Goal: Information Seeking & Learning: Learn about a topic

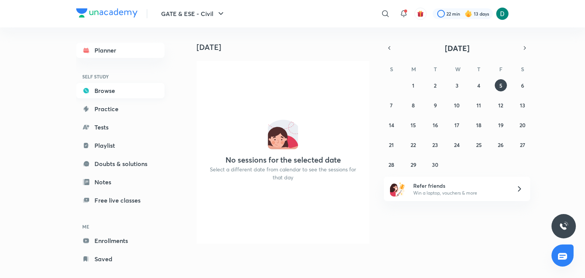
click at [150, 95] on link "Browse" at bounding box center [120, 90] width 88 height 15
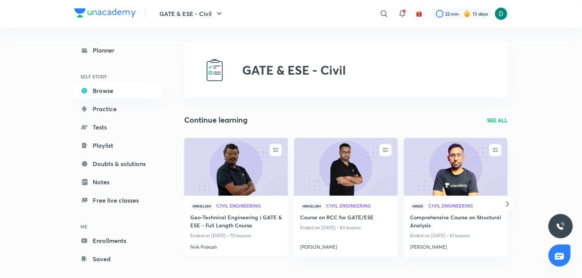
click at [254, 162] on img at bounding box center [236, 166] width 106 height 59
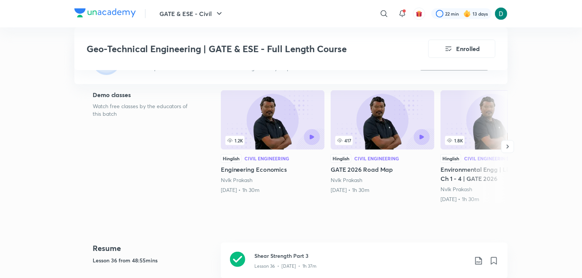
scroll to position [274, 0]
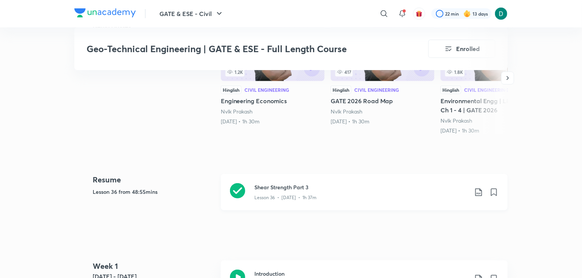
click at [329, 186] on h3 "Shear Strength Part 3" at bounding box center [360, 187] width 213 height 8
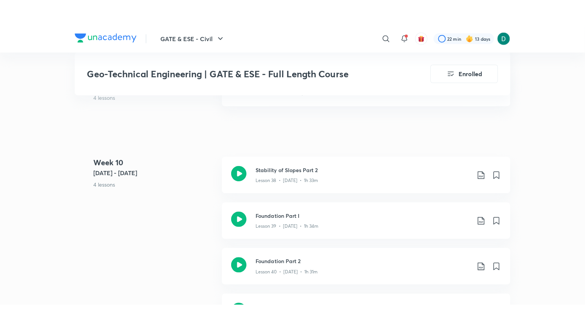
scroll to position [2454, 0]
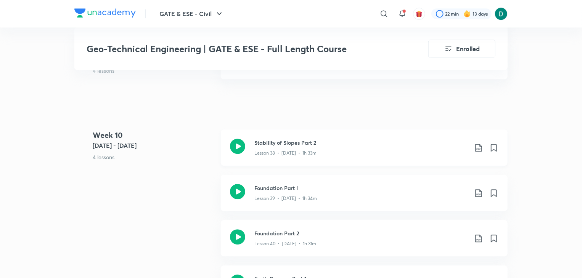
click at [277, 139] on h3 "Stability of Slopes Part 2" at bounding box center [360, 143] width 213 height 8
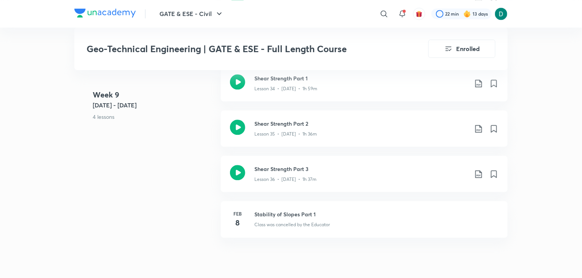
scroll to position [2302, 0]
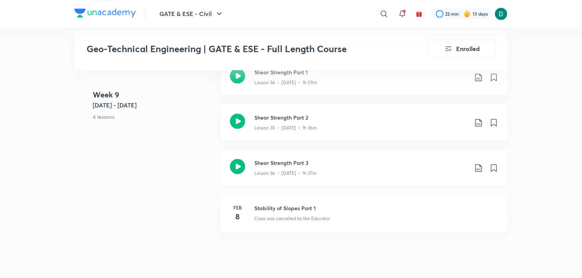
click at [481, 168] on icon at bounding box center [478, 167] width 9 height 9
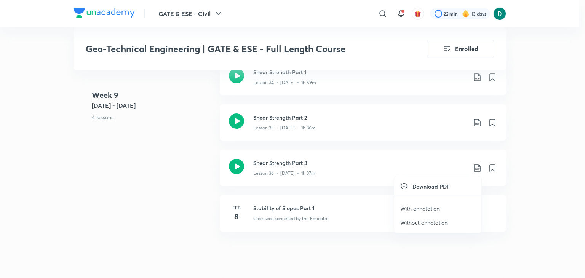
click at [438, 208] on p "With annotation" at bounding box center [420, 209] width 39 height 8
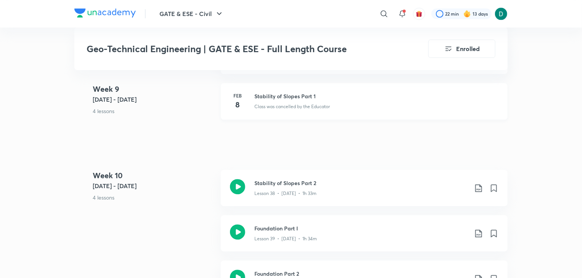
scroll to position [2470, 0]
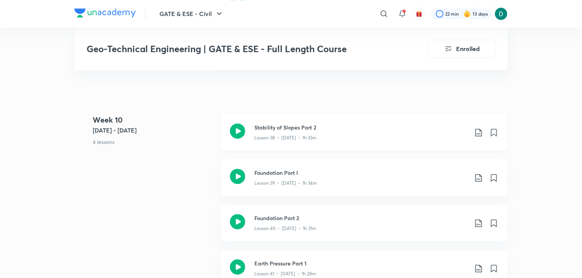
click at [480, 130] on icon at bounding box center [478, 132] width 9 height 9
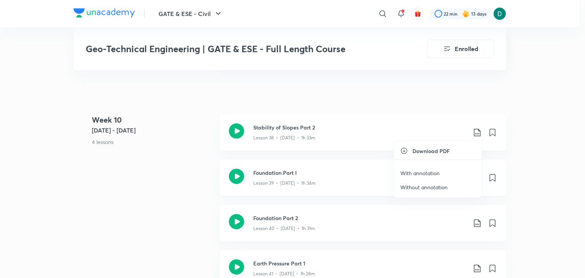
click at [425, 170] on p "With annotation" at bounding box center [420, 173] width 39 height 8
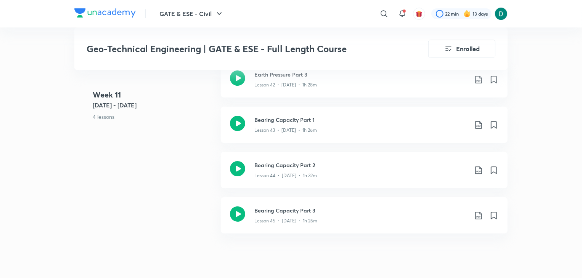
scroll to position [2713, 0]
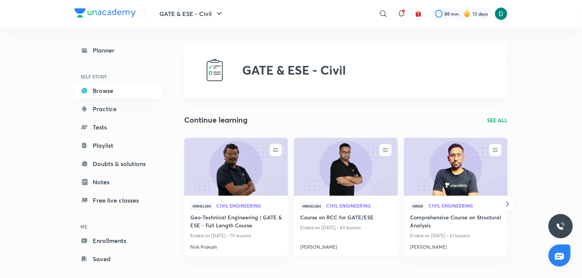
click at [355, 170] on img at bounding box center [346, 166] width 106 height 59
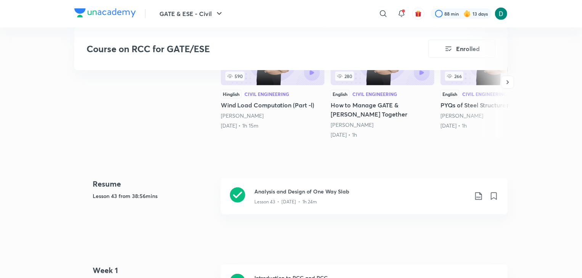
scroll to position [320, 0]
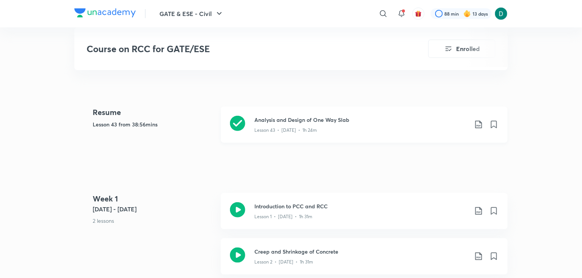
click at [364, 125] on div "Lesson 43 • [DATE] • 1h 24m" at bounding box center [360, 129] width 213 height 10
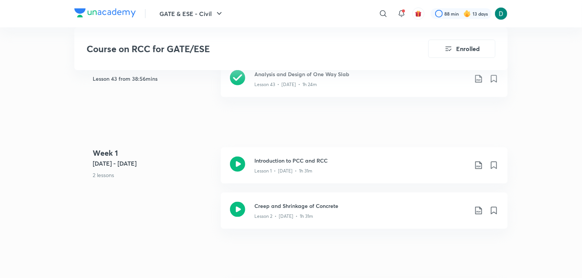
scroll to position [320, 0]
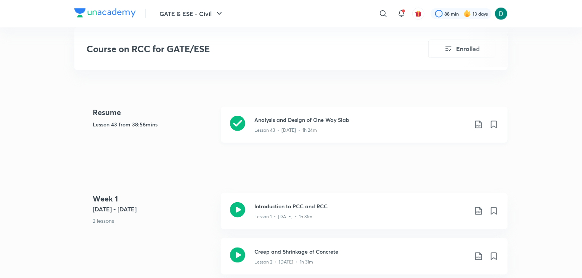
click at [484, 126] on div "Analysis and Design of One Way Slab Lesson 43 • [DATE] • 1h 24m" at bounding box center [376, 125] width 244 height 18
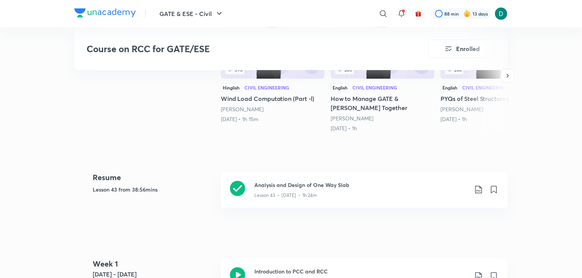
scroll to position [290, 0]
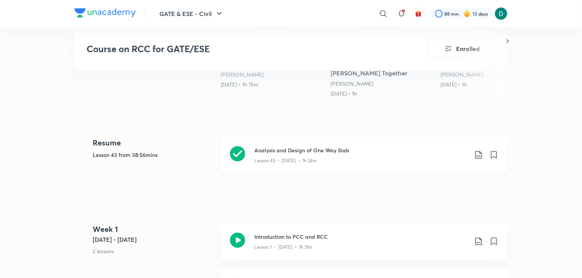
click at [481, 155] on icon at bounding box center [478, 155] width 9 height 9
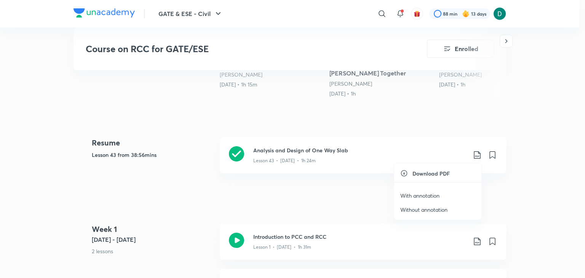
click at [434, 194] on p "With annotation" at bounding box center [420, 196] width 39 height 8
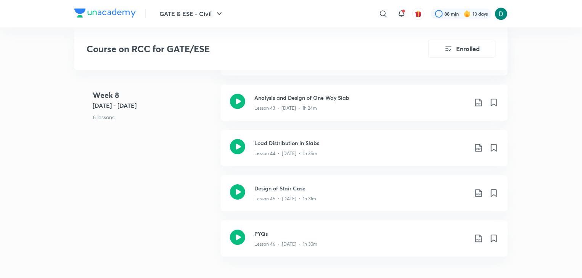
scroll to position [2637, 0]
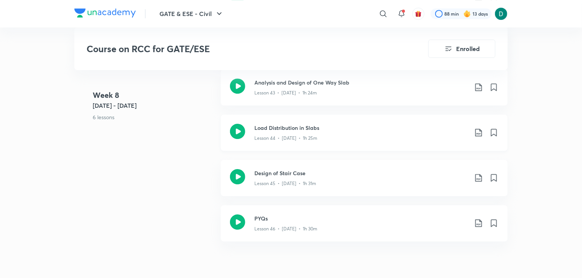
click at [252, 140] on div "Load Distribution in Slabs Lesson 44 • [DATE] • 1h 25m" at bounding box center [364, 133] width 287 height 36
